Goal: Use online tool/utility: Utilize a website feature to perform a specific function

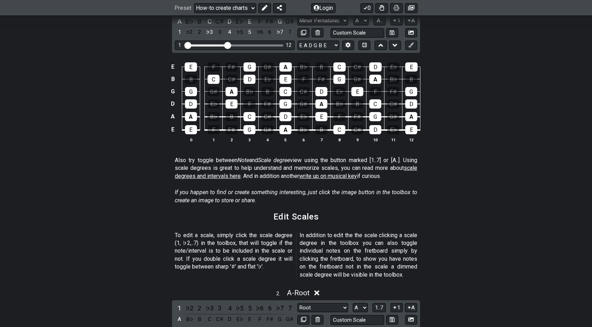
scroll to position [265, 0]
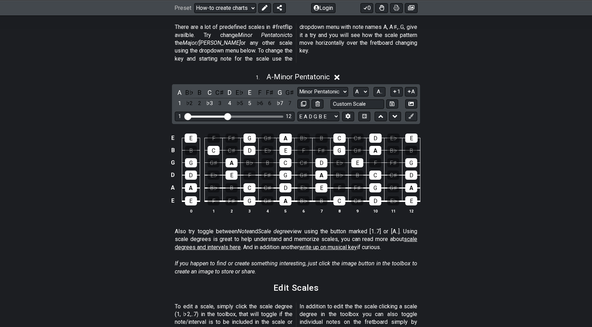
scroll to position [188, 0]
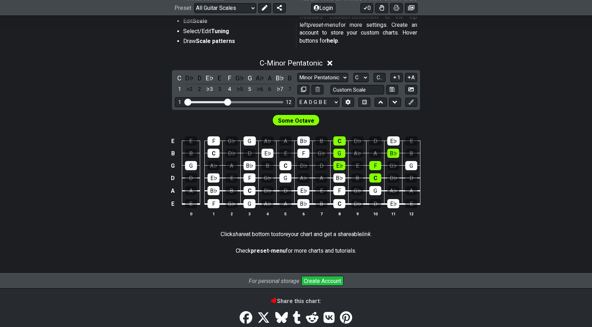
scroll to position [190, 0]
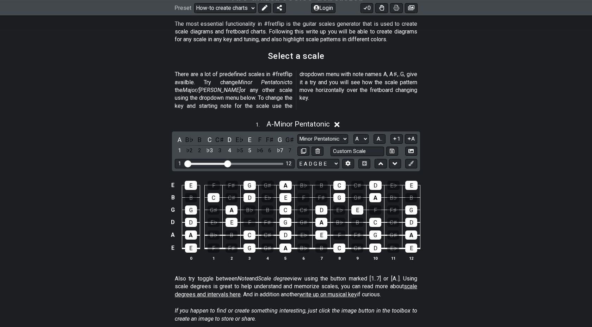
scroll to position [138, 0]
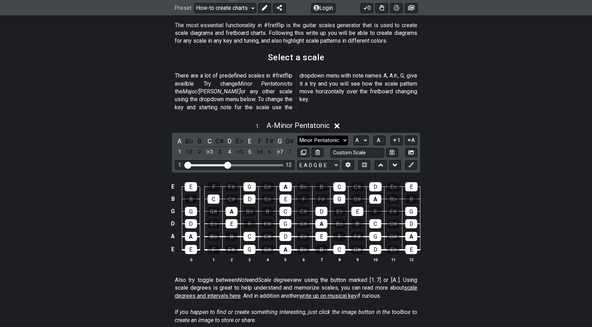
click at [316, 136] on select "Minor Pentatonic New Scale Minor Pentatonic Major Pentatonic Minor Blues Major …" at bounding box center [322, 141] width 51 height 10
click at [407, 148] on button at bounding box center [411, 153] width 12 height 10
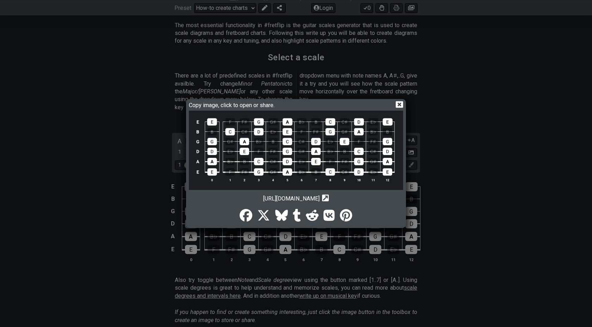
click at [398, 100] on div "Copy image, click to open or share. [URL][DOMAIN_NAME] Copy url to clipboard" at bounding box center [296, 163] width 218 height 126
click at [398, 104] on icon at bounding box center [399, 104] width 7 height 7
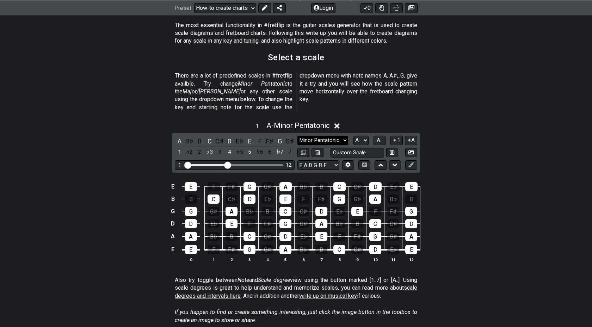
click at [340, 136] on select "Minor Pentatonic New Scale Minor Pentatonic Major Pentatonic Minor Blues Major …" at bounding box center [322, 141] width 51 height 10
click at [297, 136] on select "Minor Pentatonic New Scale Minor Pentatonic Major Pentatonic Minor Blues Major …" at bounding box center [322, 141] width 51 height 10
click at [355, 148] on input "text" at bounding box center [357, 153] width 54 height 10
type input "Custom Scale"
click at [334, 160] on select "E A D G B E E A D G B E E A D G B E B E A D F♯ B A D G C E A D A D G B E E♭ A♭ …" at bounding box center [318, 165] width 42 height 10
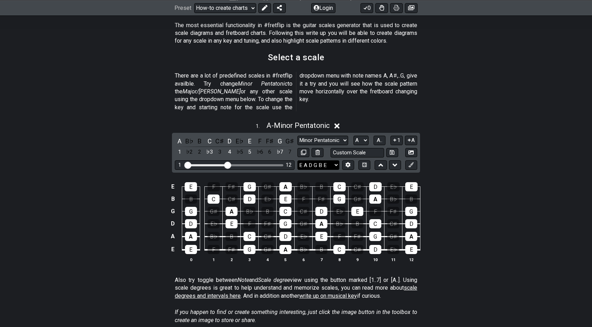
click at [297, 160] on select "E A D G B E E A D G B E E A D G B E B E A D F♯ B A D G C E A D A D G B E E♭ A♭ …" at bounding box center [318, 165] width 42 height 10
click at [333, 160] on select "E A D G B E E A D G B E E A D G B E B E A D F♯ B A D G C E A D A D G B E E♭ A♭ …" at bounding box center [318, 165] width 42 height 10
click at [393, 163] on icon at bounding box center [394, 164] width 5 height 3
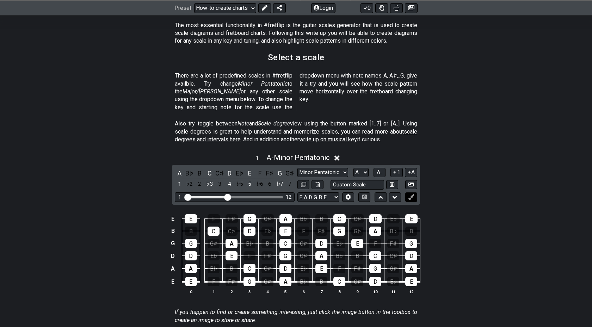
click at [408, 192] on button at bounding box center [411, 197] width 12 height 10
click at [325, 168] on select "Minor Pentatonic New Scale Minor Pentatonic Major Pentatonic Minor Blues Major …" at bounding box center [322, 173] width 51 height 10
click at [297, 168] on select "Minor Pentatonic New Scale Minor Pentatonic Major Pentatonic Minor Blues Major …" at bounding box center [322, 173] width 51 height 10
drag, startPoint x: 244, startPoint y: 189, endPoint x: 285, endPoint y: 188, distance: 41.6
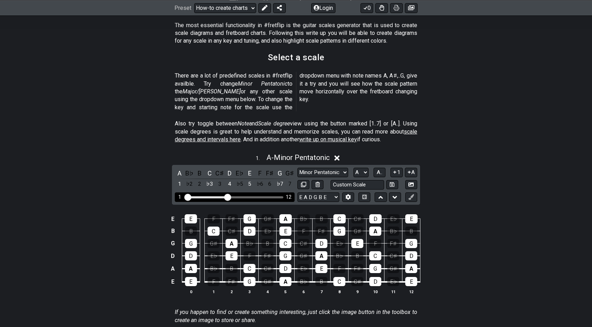
click at [285, 192] on div "1 12" at bounding box center [235, 197] width 120 height 10
click at [279, 192] on div "1 12" at bounding box center [235, 197] width 120 height 10
click at [268, 196] on div "Visible fret range" at bounding box center [235, 197] width 98 height 2
drag, startPoint x: 231, startPoint y: 188, endPoint x: 246, endPoint y: 188, distance: 14.8
click at [246, 196] on div "Visible fret range" at bounding box center [235, 197] width 98 height 2
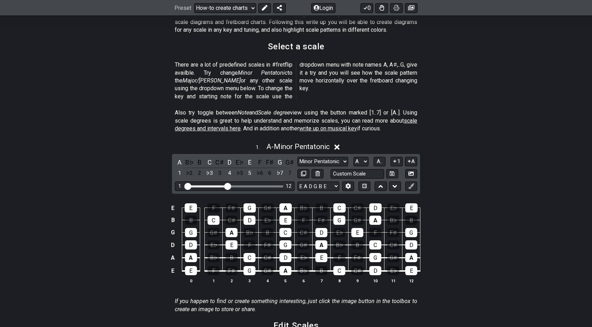
scroll to position [153, 0]
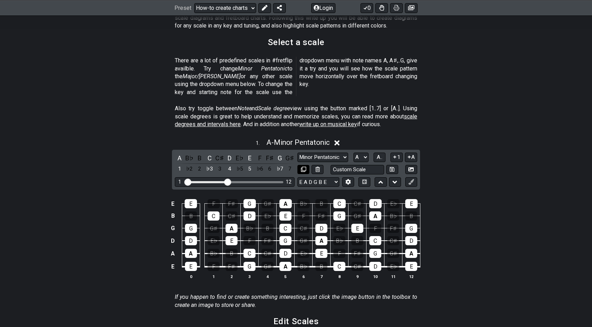
click at [303, 167] on icon at bounding box center [303, 169] width 5 height 5
select select "Minor Pentatonic"
select select "Root"
select select "A"
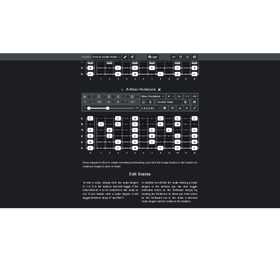
scroll to position [379, 0]
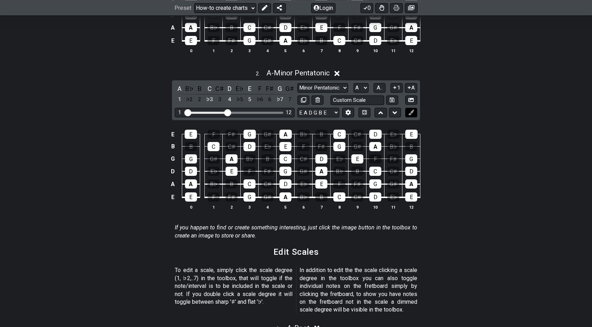
click at [410, 110] on icon at bounding box center [410, 112] width 5 height 5
click at [410, 130] on div "E" at bounding box center [411, 134] width 12 height 9
click at [410, 108] on button at bounding box center [411, 113] width 12 height 10
click at [410, 98] on icon at bounding box center [410, 100] width 5 height 4
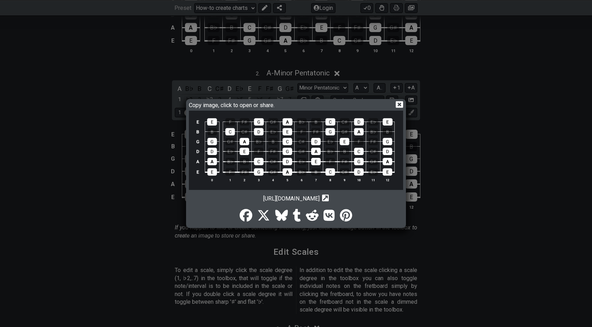
click at [397, 103] on icon at bounding box center [399, 104] width 7 height 7
